Goal: Task Accomplishment & Management: Use online tool/utility

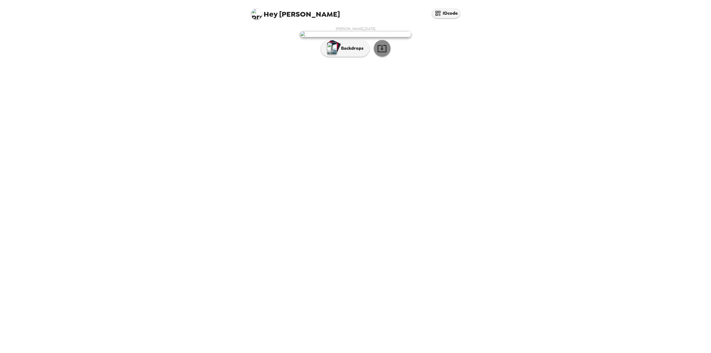
click at [388, 57] on button "button" at bounding box center [382, 48] width 17 height 17
click at [347, 59] on div "Jacob Bouren , 09-16-2025 Backdrops" at bounding box center [355, 42] width 211 height 33
click at [348, 57] on button "Backdrops" at bounding box center [345, 48] width 49 height 17
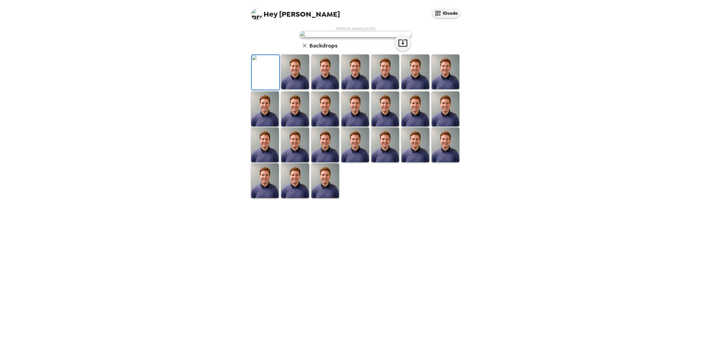
click at [298, 89] on img at bounding box center [295, 71] width 28 height 35
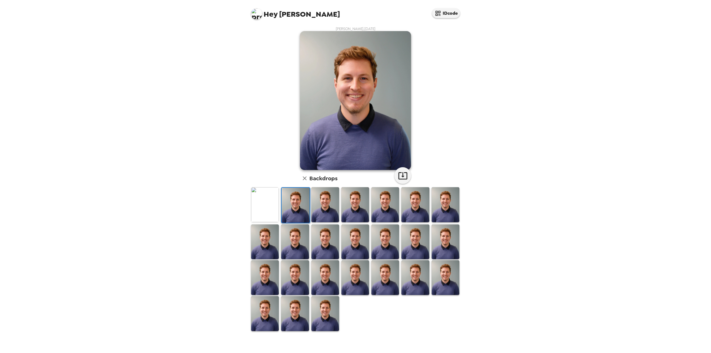
click at [327, 214] on img at bounding box center [325, 204] width 28 height 35
drag, startPoint x: 352, startPoint y: 207, endPoint x: 371, endPoint y: 221, distance: 23.4
click at [353, 207] on img at bounding box center [355, 204] width 28 height 35
click at [381, 229] on img at bounding box center [385, 241] width 28 height 35
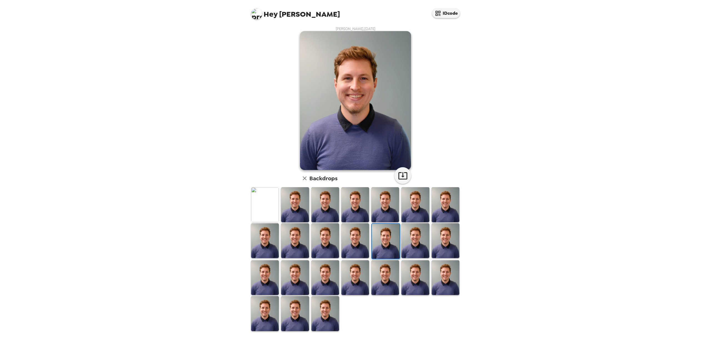
click at [339, 252] on img at bounding box center [325, 240] width 28 height 35
click at [287, 255] on img at bounding box center [295, 240] width 28 height 35
click at [269, 236] on img at bounding box center [265, 240] width 28 height 35
click at [263, 207] on img at bounding box center [265, 204] width 28 height 35
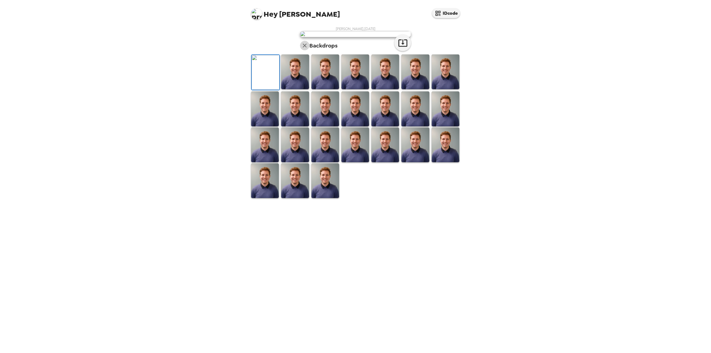
click at [308, 50] on button "button" at bounding box center [304, 45] width 9 height 9
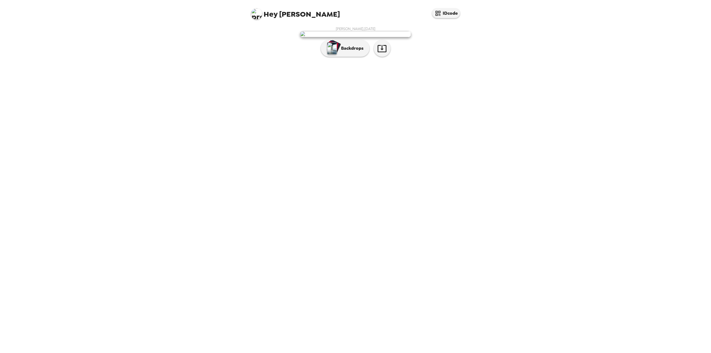
click at [473, 131] on div "Hey Jacob IDcode Jacob Bouren , 09-16-2025 Backdrops" at bounding box center [355, 176] width 711 height 353
click at [471, 93] on div "Hey Jacob IDcode Jacob Bouren , 09-16-2025 Backdrops" at bounding box center [355, 176] width 711 height 353
